Goal: Use online tool/utility: Utilize a website feature to perform a specific function

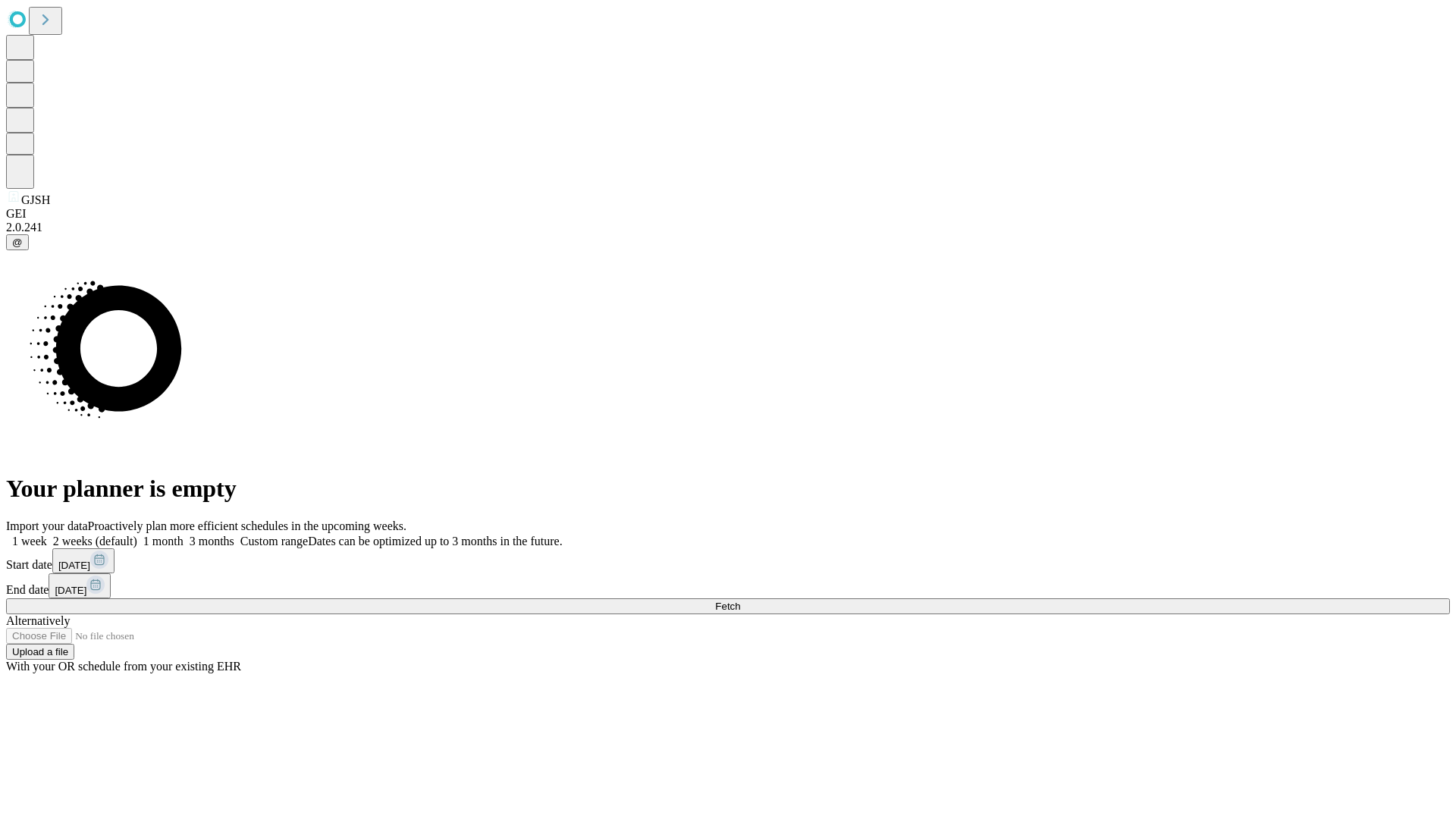
click at [741, 601] on span "Fetch" at bounding box center [728, 606] width 25 height 11
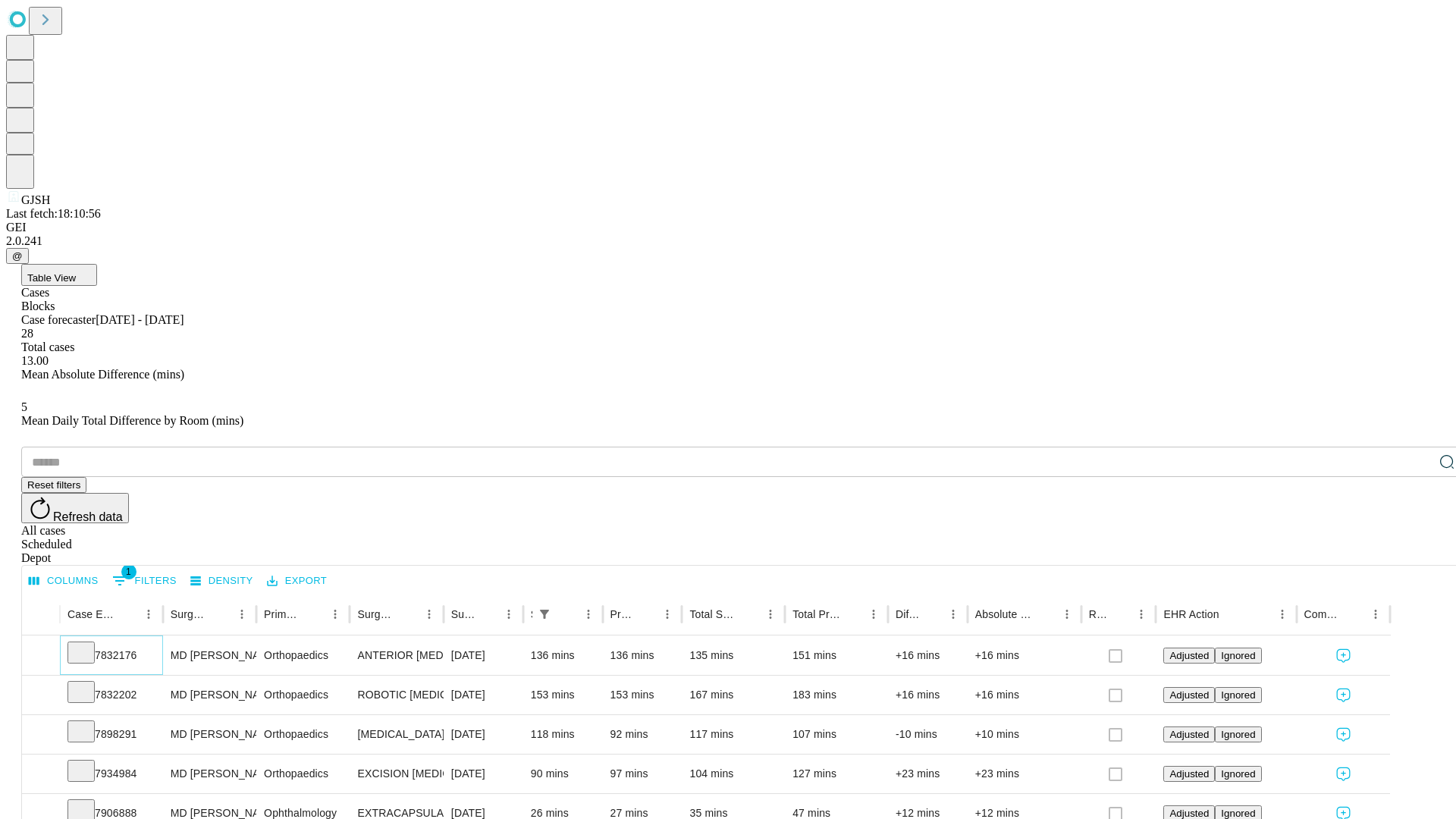
click at [89, 644] on icon at bounding box center [81, 651] width 15 height 15
